Goal: Transaction & Acquisition: Purchase product/service

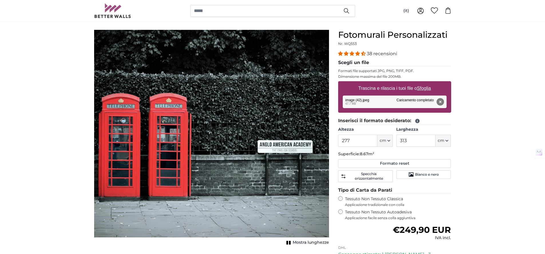
scroll to position [43, 0]
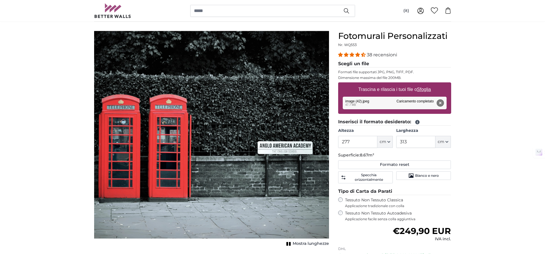
click at [438, 102] on button "Rimuovi" at bounding box center [439, 102] width 7 height 7
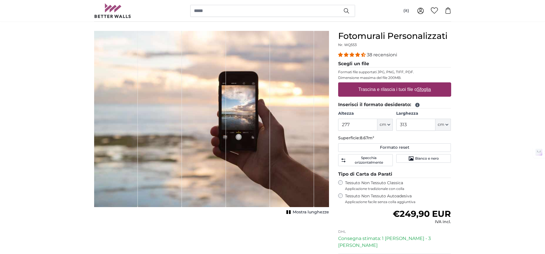
click at [427, 89] on u "Sfoglia" at bounding box center [424, 89] width 14 height 5
click at [427, 84] on input "Trascina e rilascia i tuoi file o Sfoglia" at bounding box center [394, 83] width 113 height 2
type input "**********"
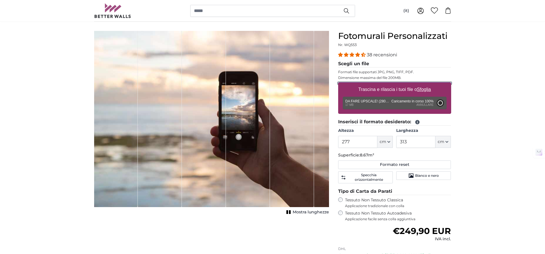
type input "200"
type input "262"
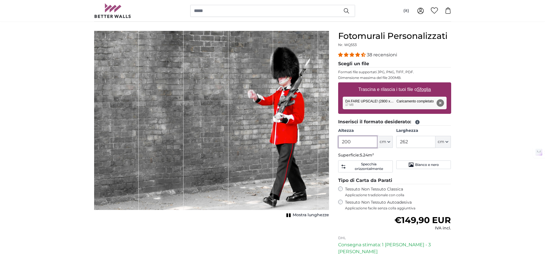
click at [363, 142] on input "200" at bounding box center [357, 142] width 39 height 12
type input "3"
type input "210"
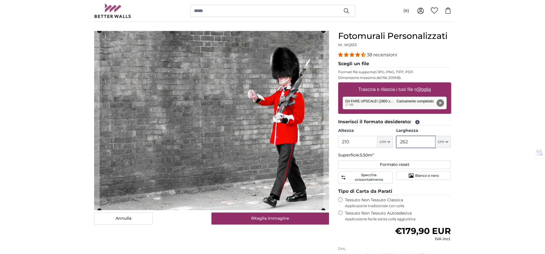
click at [420, 143] on input "262" at bounding box center [415, 142] width 39 height 12
click at [420, 142] on input "262" at bounding box center [415, 142] width 39 height 12
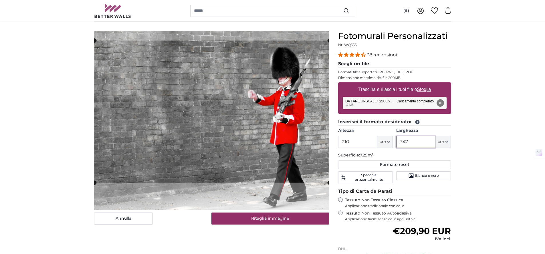
click at [180, 107] on cropper-handle at bounding box center [211, 112] width 235 height 142
type input "347"
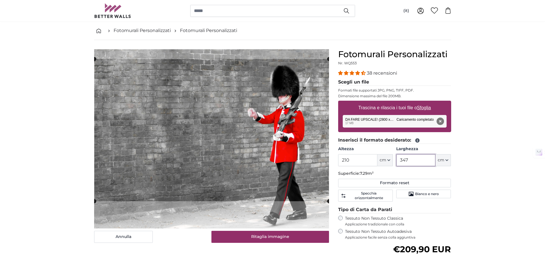
scroll to position [16, 0]
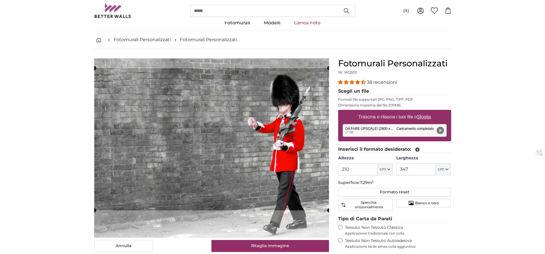
click at [440, 128] on button "Rimuovi" at bounding box center [439, 130] width 7 height 7
type input "200"
type input "262"
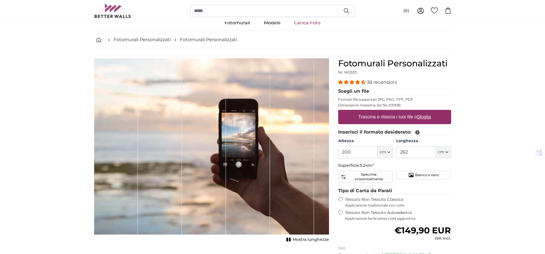
click at [424, 117] on u "Sfoglia" at bounding box center [424, 116] width 14 height 5
click at [424, 112] on input "Trascina e rilascia i tuoi file o Sfoglia" at bounding box center [394, 111] width 113 height 2
type input "**********"
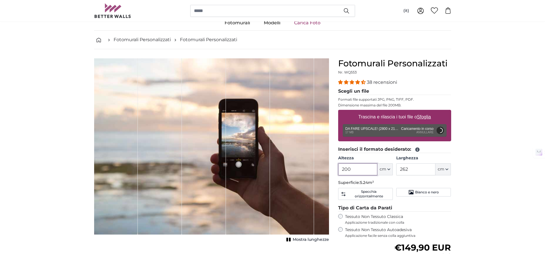
click at [353, 173] on input "200" at bounding box center [357, 169] width 39 height 12
type input "210"
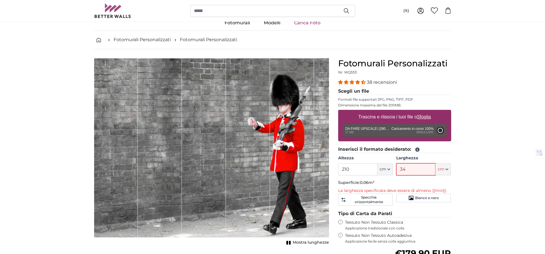
type input "347"
type input "200"
type input "262"
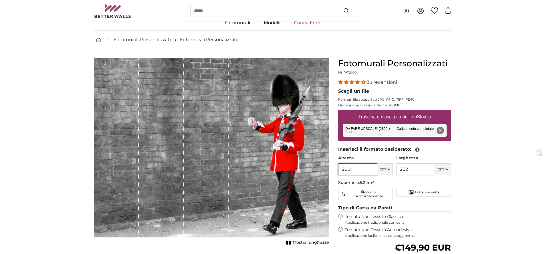
click at [346, 171] on input "200" at bounding box center [357, 169] width 39 height 12
type input "210"
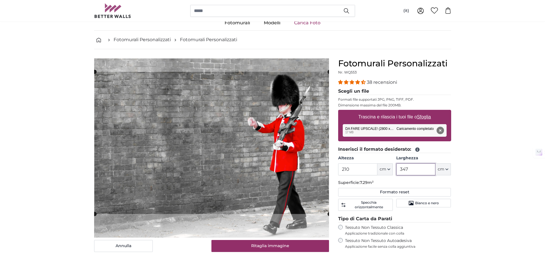
click at [229, 171] on cropper-handle at bounding box center [211, 143] width 235 height 142
click at [0, 0] on slot at bounding box center [0, 0] width 0 height 0
type input "347"
click at [388, 129] on div "Rimuovi Riprova [GEOGRAPHIC_DATA] Carica Annulla Riprova [GEOGRAPHIC_DATA] DA F…" at bounding box center [395, 130] width 104 height 13
click at [441, 129] on button "Rimuovi" at bounding box center [439, 130] width 7 height 7
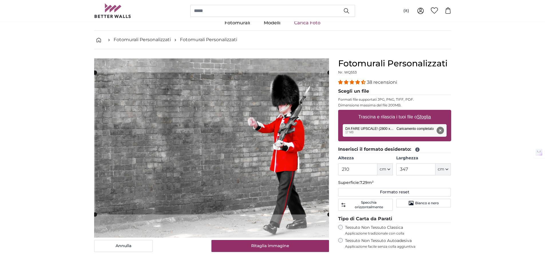
type input "200"
type input "262"
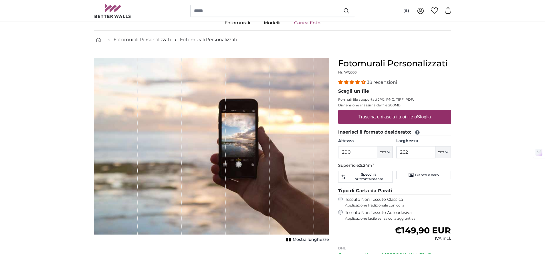
click at [425, 119] on u "Sfoglia" at bounding box center [424, 116] width 14 height 5
click at [425, 112] on input "Trascina e rilascia i tuoi file o Sfoglia" at bounding box center [394, 111] width 113 height 2
type input "**********"
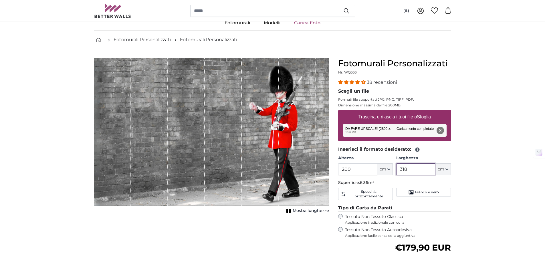
click at [407, 170] on input "318" at bounding box center [415, 169] width 39 height 12
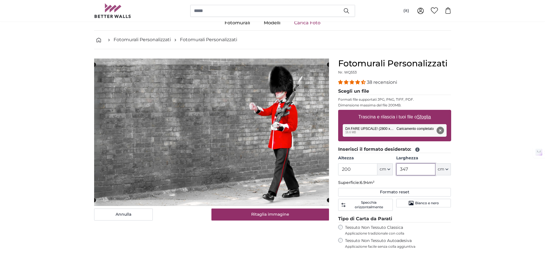
type input "347"
click at [359, 168] on input "200" at bounding box center [357, 169] width 39 height 12
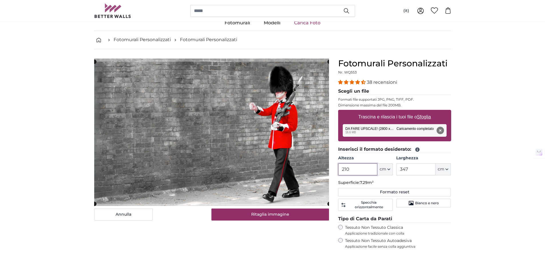
click at [293, 178] on cropper-handle at bounding box center [211, 133] width 235 height 142
type input "210"
click at [297, 119] on cropper-handle at bounding box center [211, 132] width 235 height 142
click at [262, 155] on cropper-handle at bounding box center [211, 132] width 235 height 142
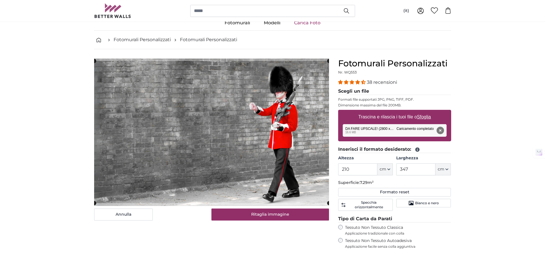
click at [262, 157] on cropper-handle at bounding box center [211, 132] width 235 height 142
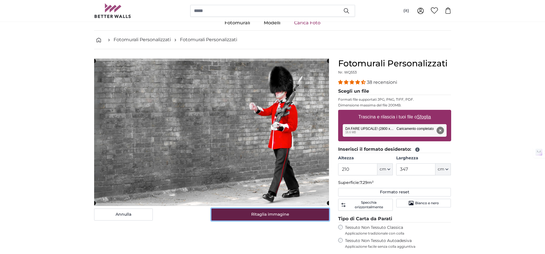
click at [283, 213] on button "Ritaglia immagine" at bounding box center [270, 215] width 118 height 12
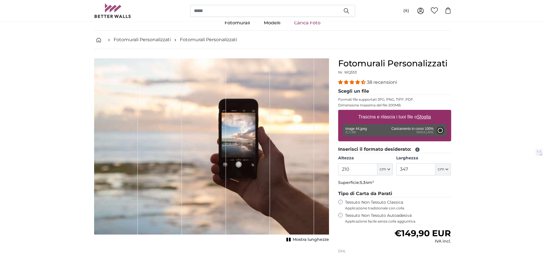
type input "200"
type input "318"
